Goal: Leave review/rating: Share an evaluation or opinion about a product, service, or content

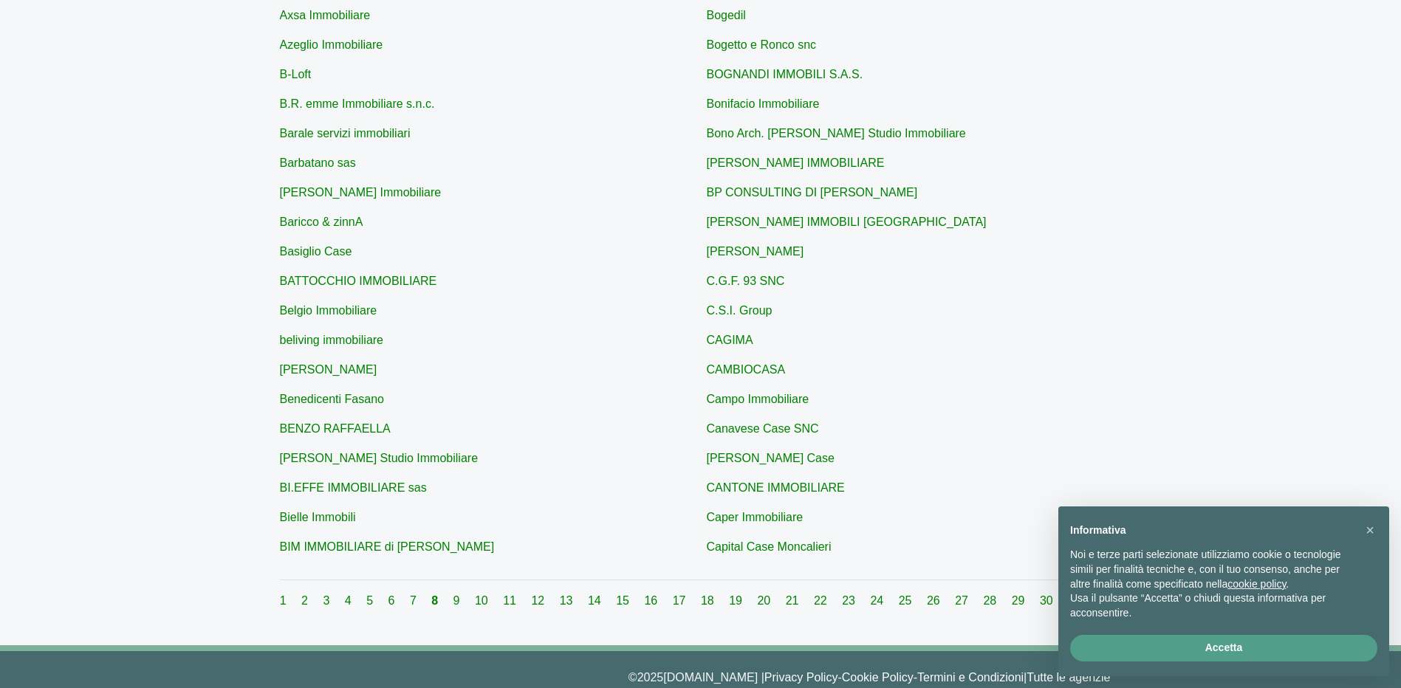
scroll to position [408, 0]
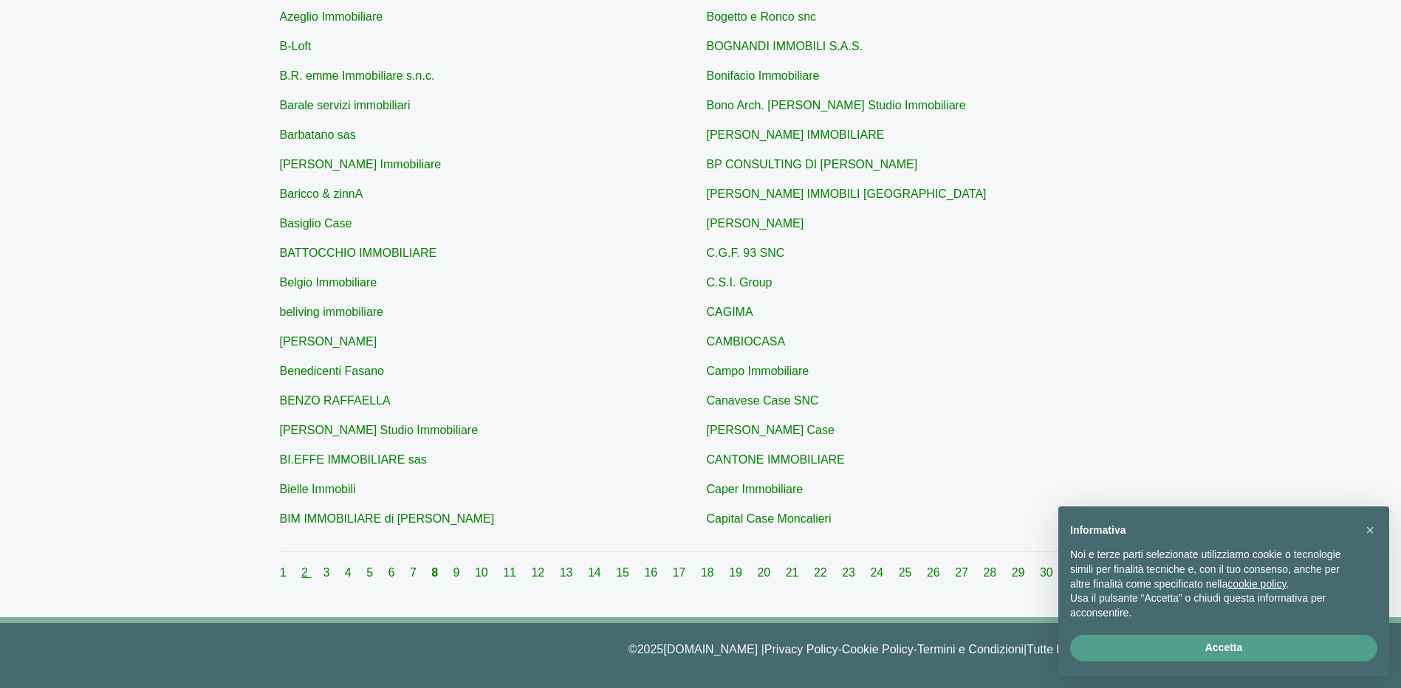
click at [311, 573] on link "2" at bounding box center [306, 572] width 10 height 13
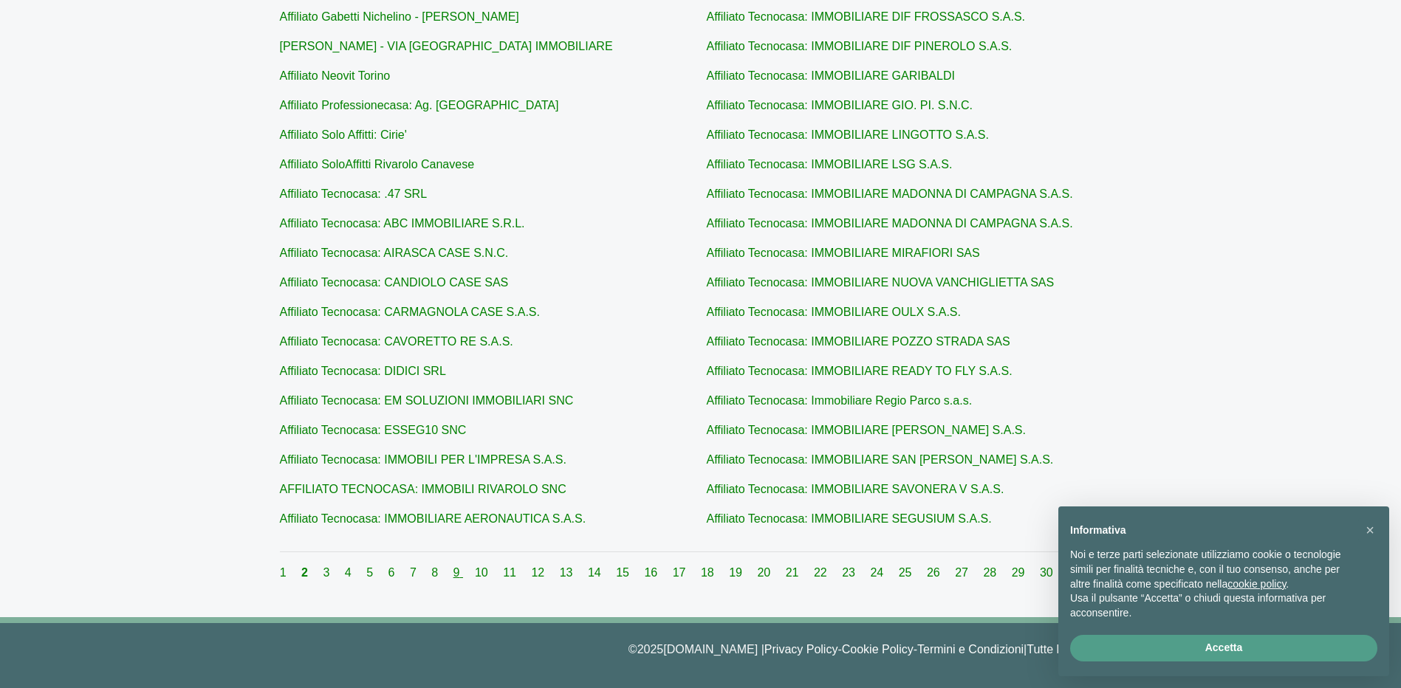
click at [458, 572] on link "9" at bounding box center [458, 572] width 10 height 13
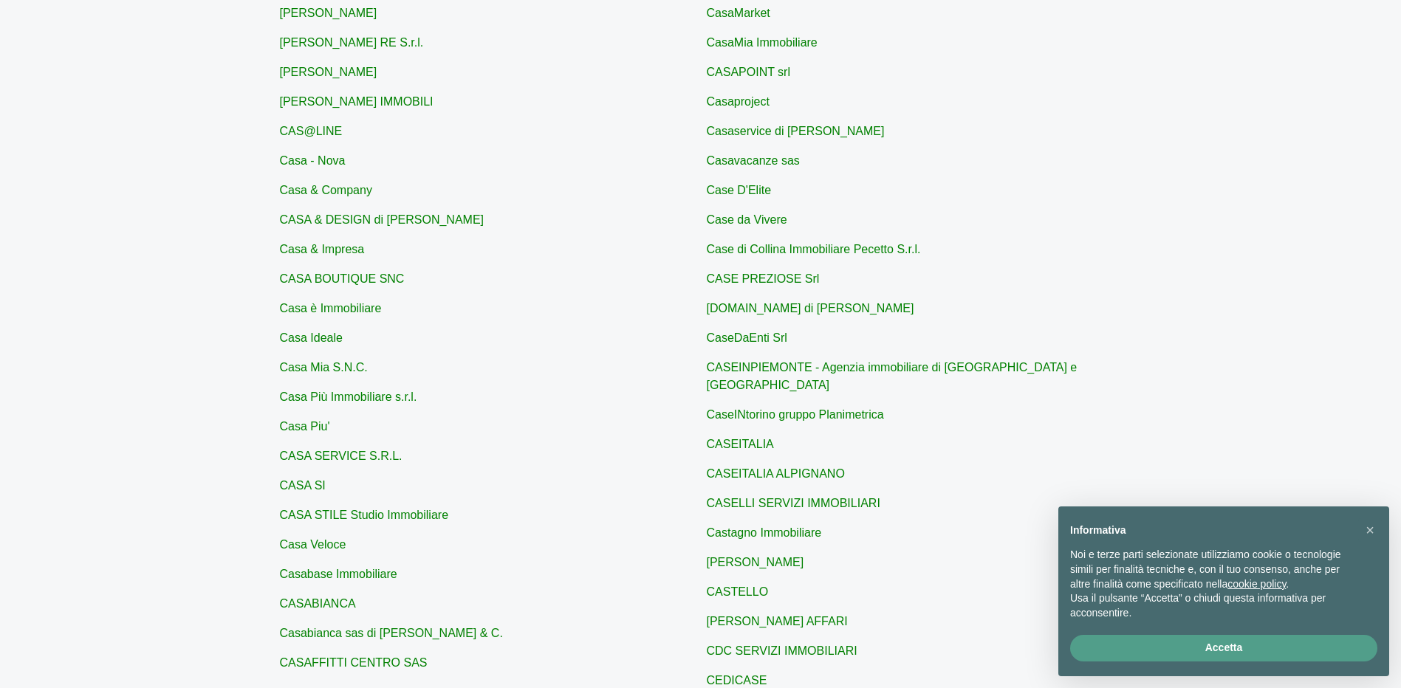
scroll to position [408, 0]
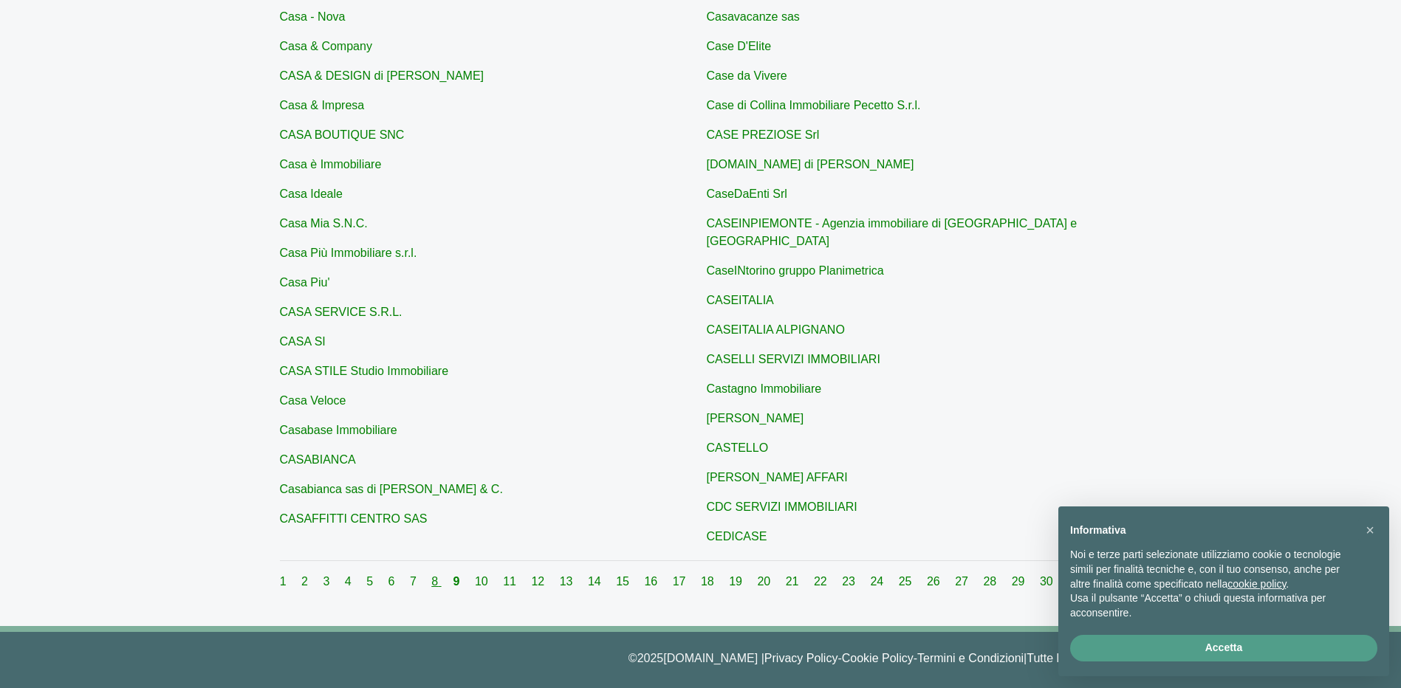
click at [441, 575] on link "8" at bounding box center [436, 581] width 10 height 13
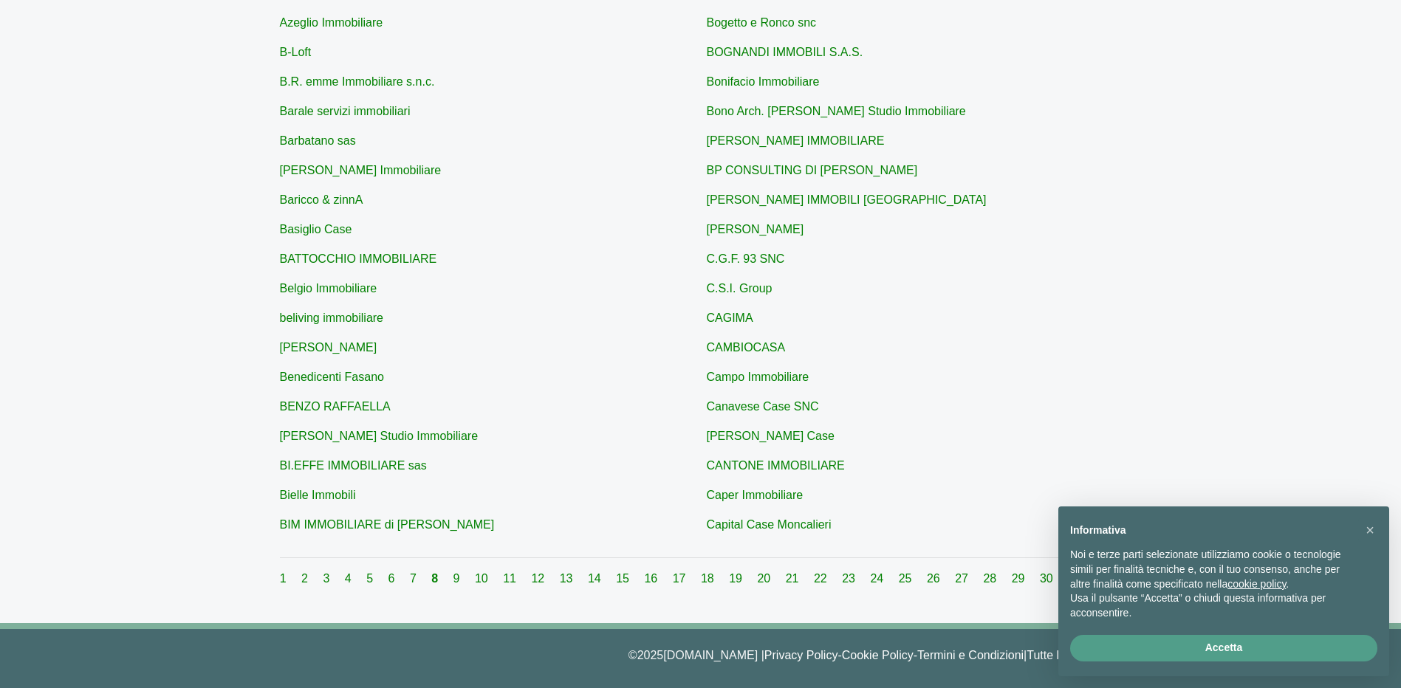
scroll to position [408, 0]
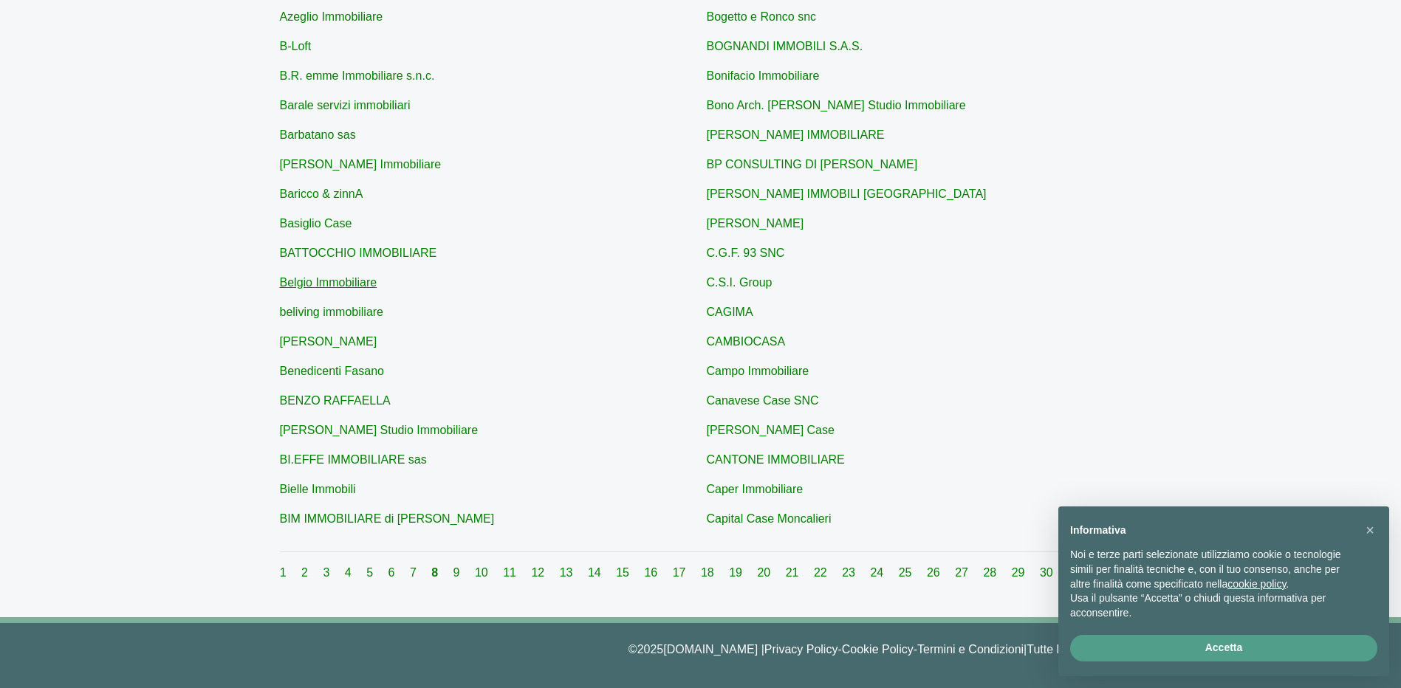
click at [349, 286] on link "Belgio Immobiliare" at bounding box center [328, 282] width 97 height 13
type input "Belgio Immobiliare"
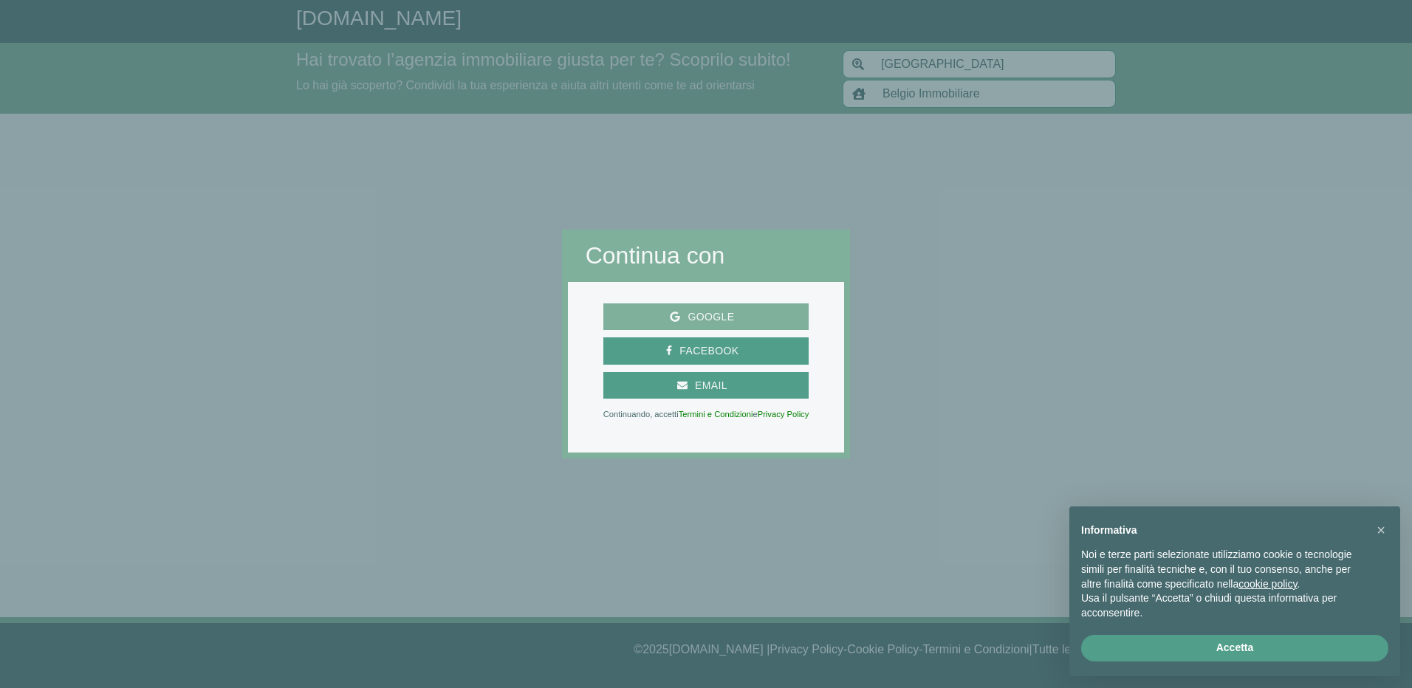
click at [721, 318] on span "Google" at bounding box center [710, 317] width 61 height 18
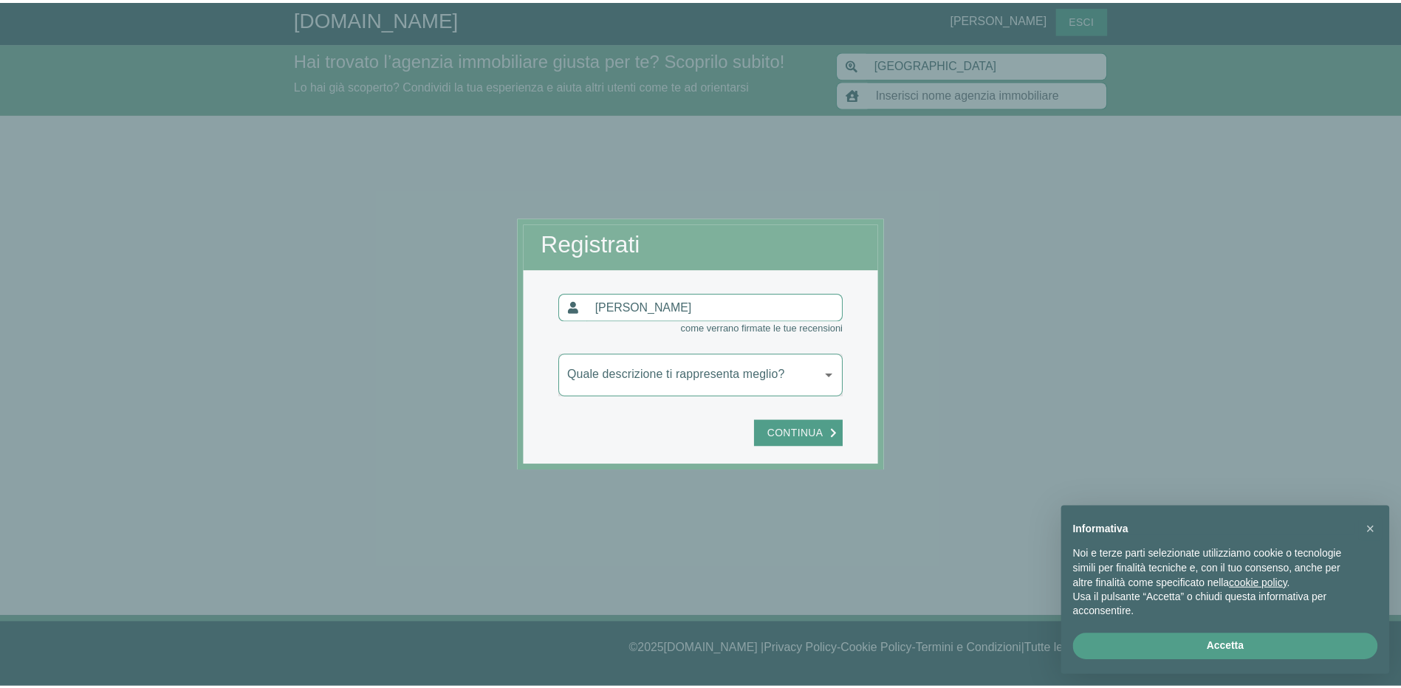
scroll to position [408, 0]
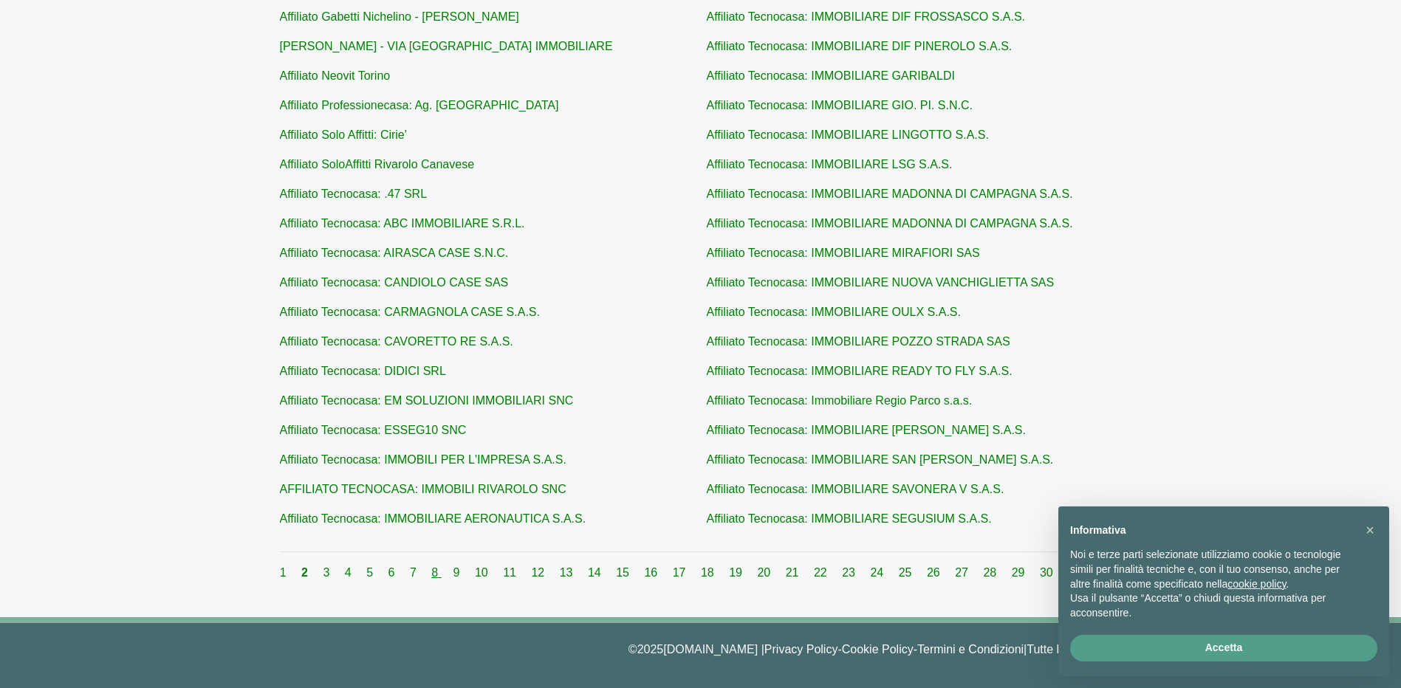
click at [436, 571] on link "8" at bounding box center [436, 572] width 10 height 13
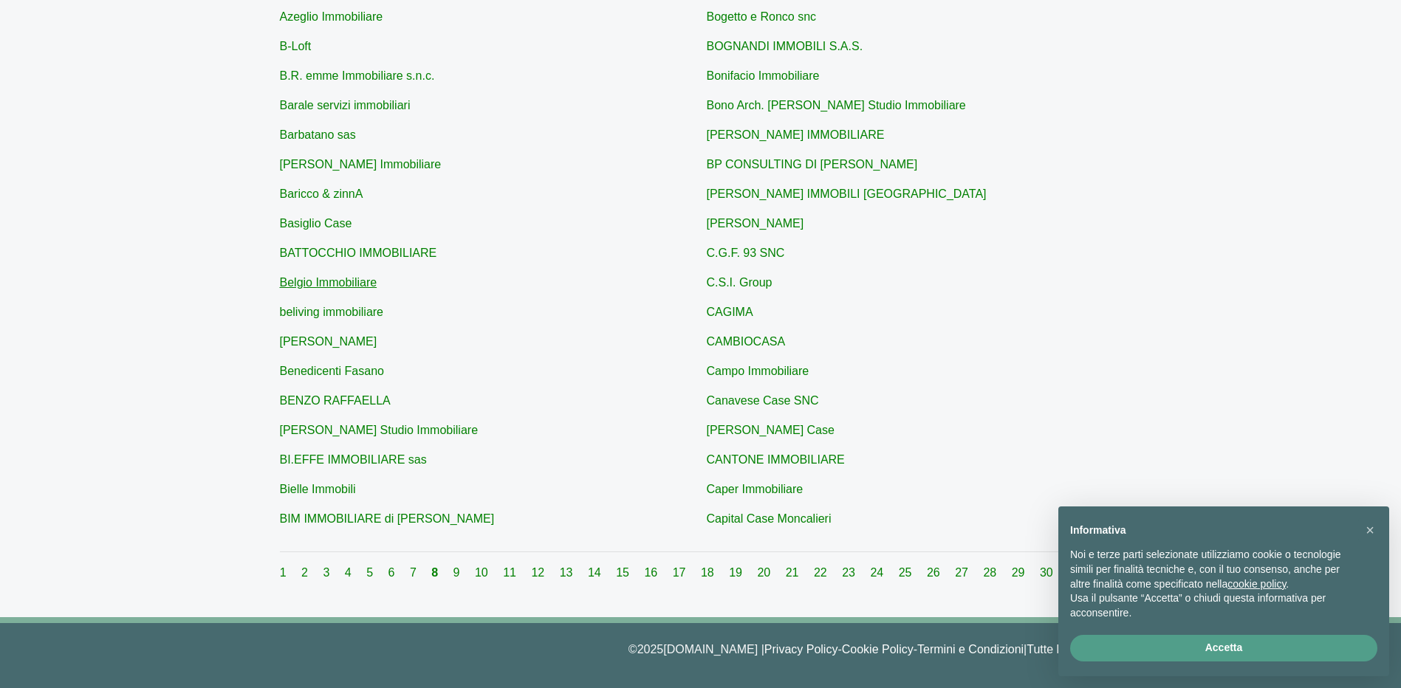
click at [319, 284] on link "Belgio Immobiliare" at bounding box center [328, 282] width 97 height 13
type input "Belgio Immobiliare"
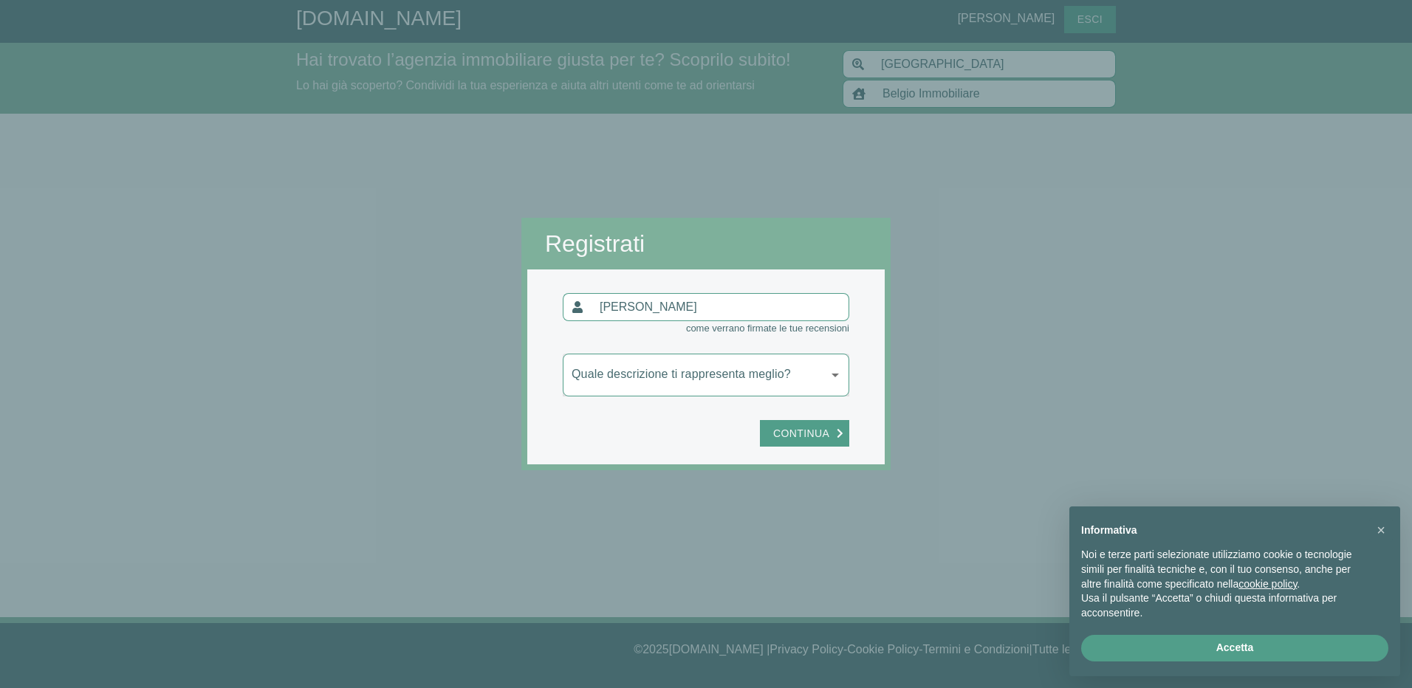
click at [832, 369] on body "[DOMAIN_NAME] [PERSON_NAME] Esci Hai trovato l’agenzia immobiliare giusta per t…" at bounding box center [706, 344] width 1412 height 688
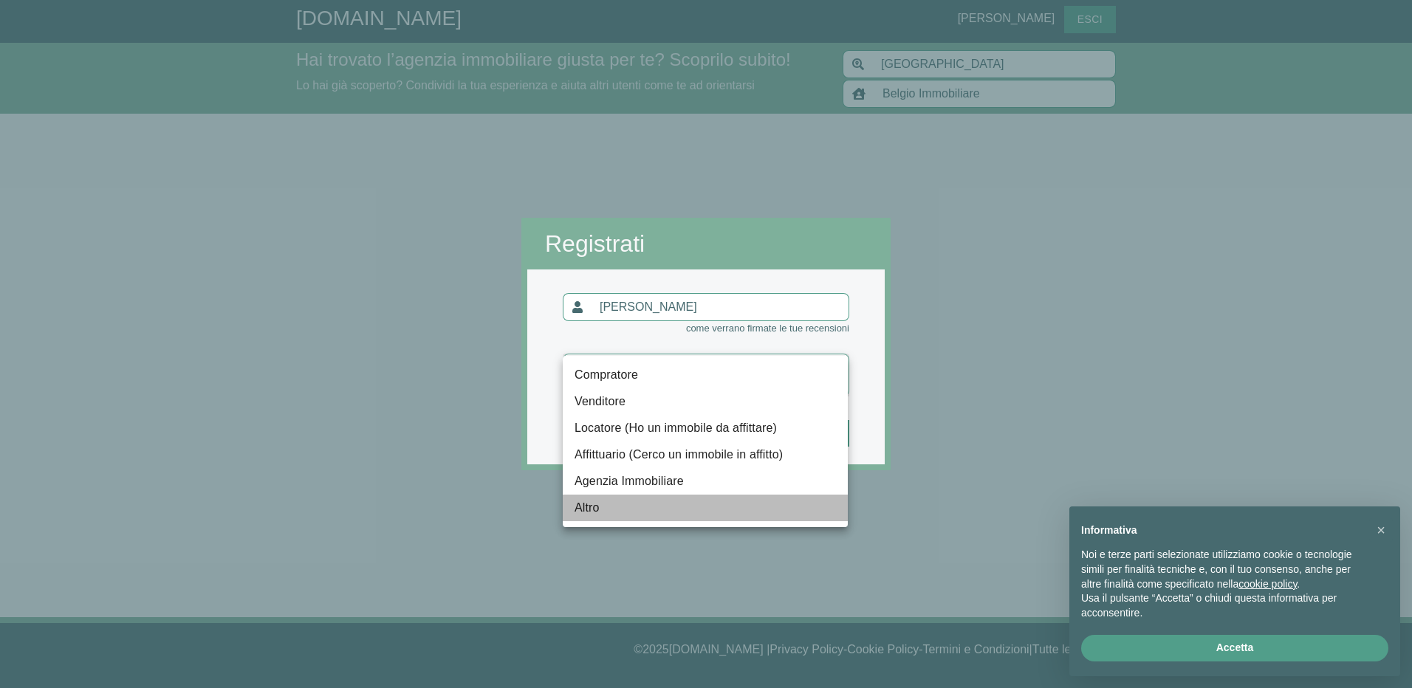
click at [679, 511] on li "Altro" at bounding box center [705, 508] width 285 height 27
type input "altro"
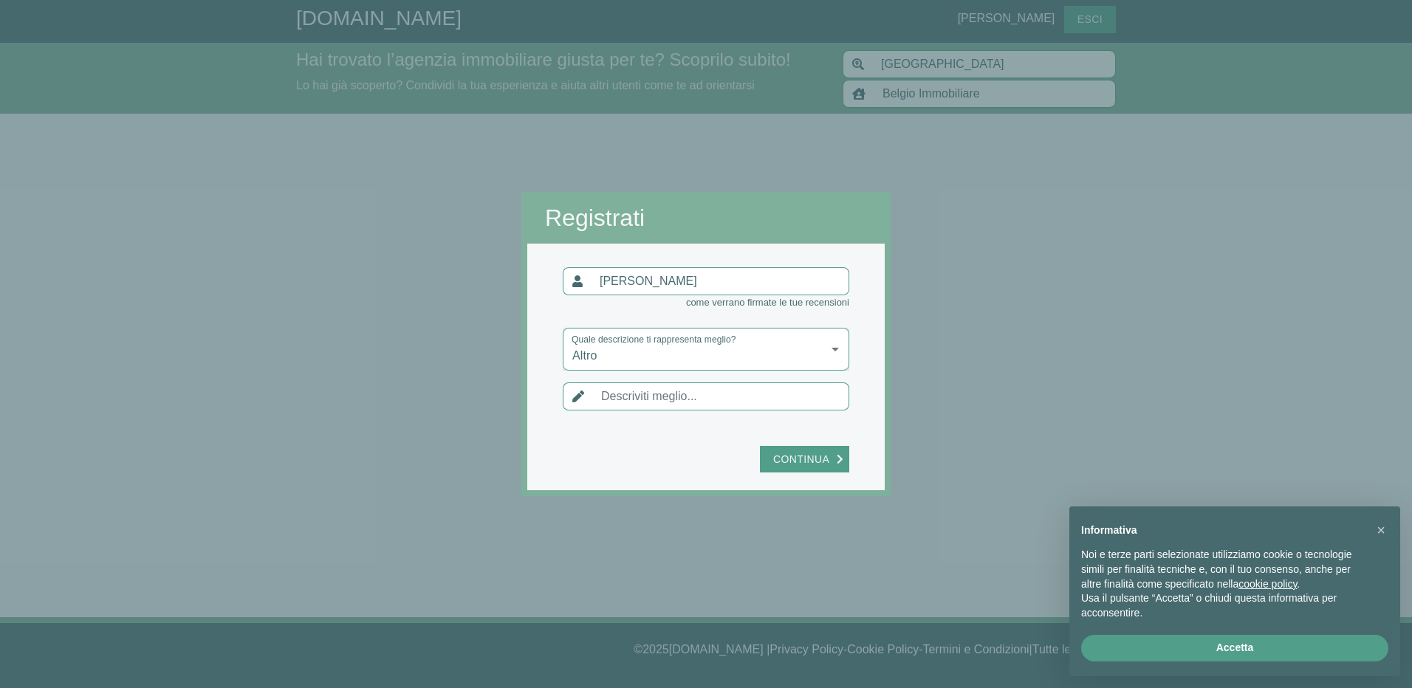
click at [810, 393] on input "text" at bounding box center [720, 396] width 257 height 28
type input "altro"
click at [836, 454] on span "Continua" at bounding box center [801, 459] width 71 height 18
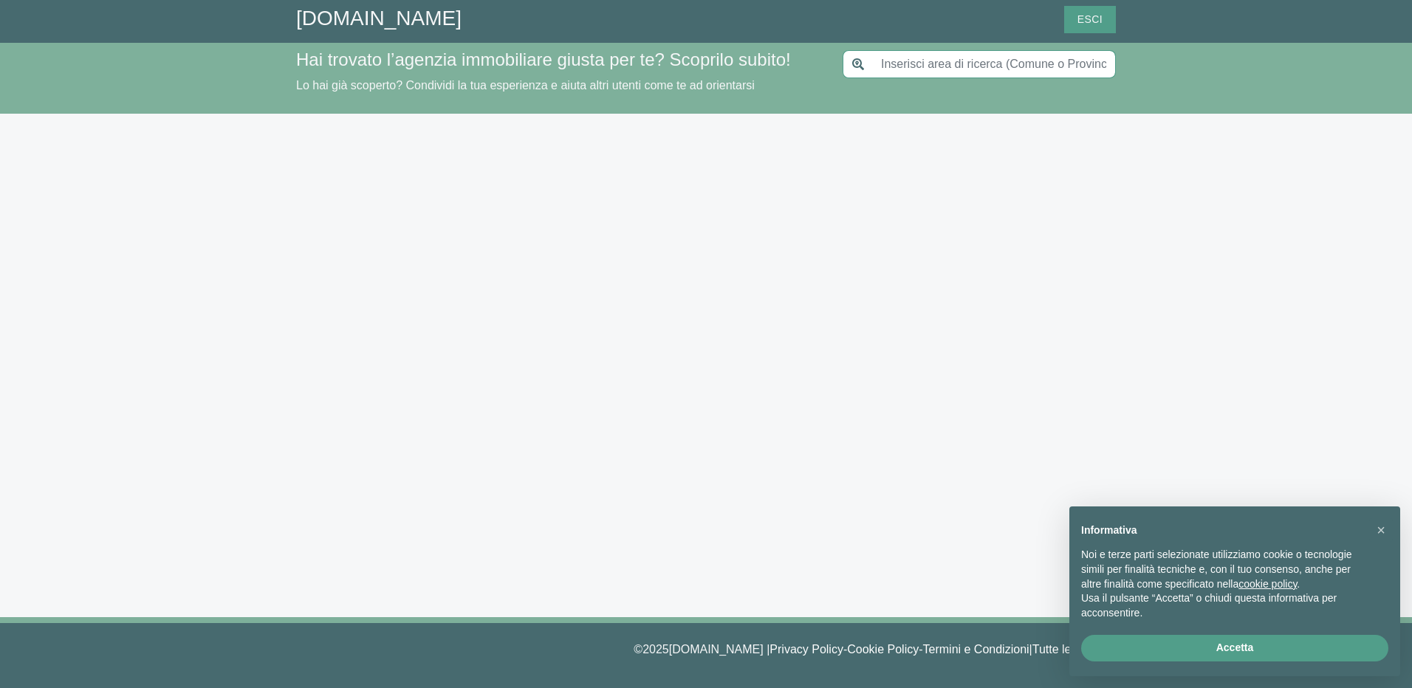
type input "[GEOGRAPHIC_DATA]"
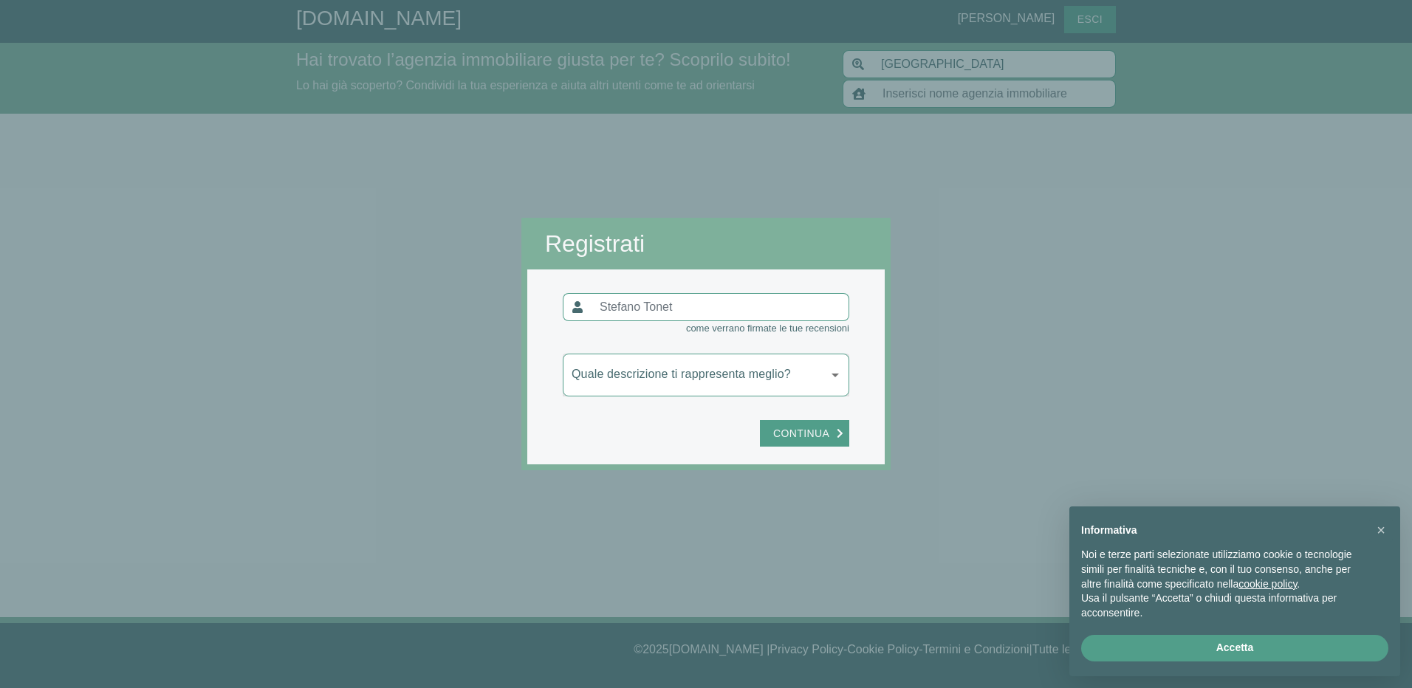
click at [1012, 322] on div at bounding box center [1151, 344] width 521 height 688
